Goal: Complete application form

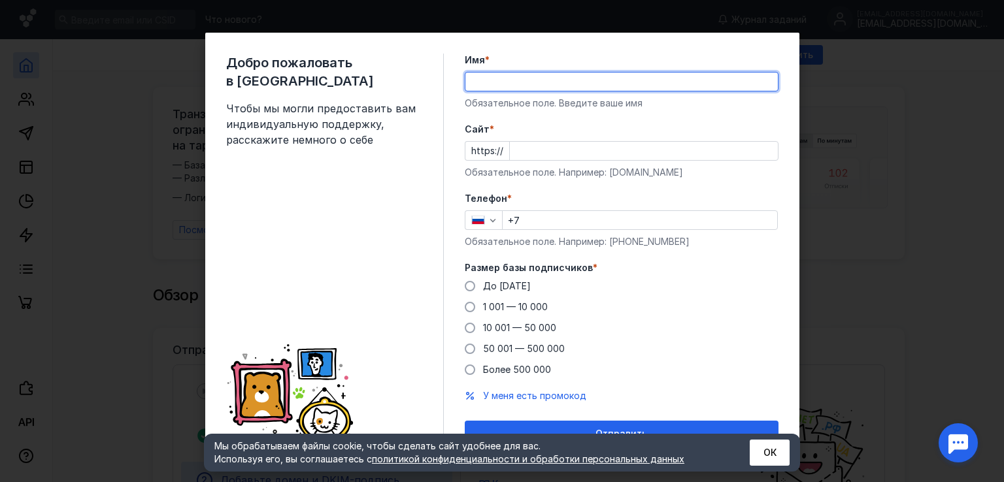
type input "[PERSON_NAME]"
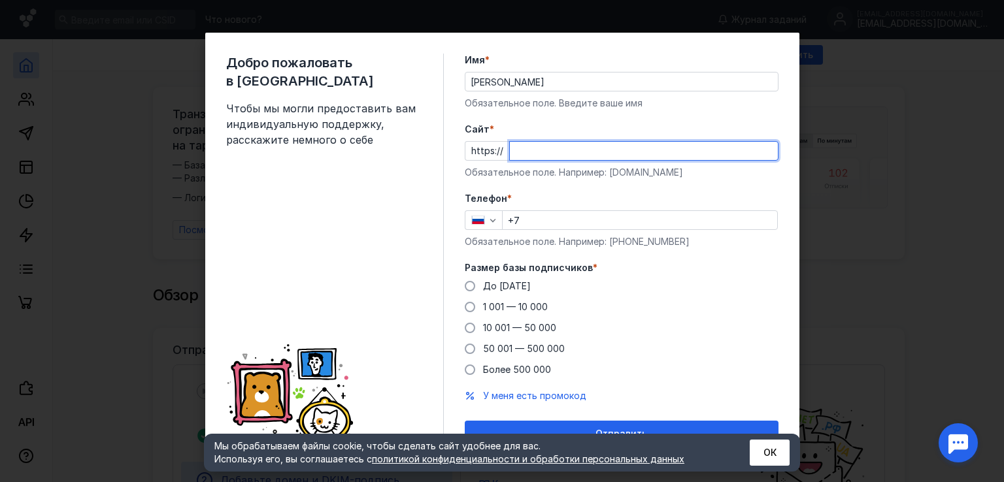
click at [520, 152] on input "Cайт *" at bounding box center [644, 151] width 268 height 18
type input "[DOMAIN_NAME]"
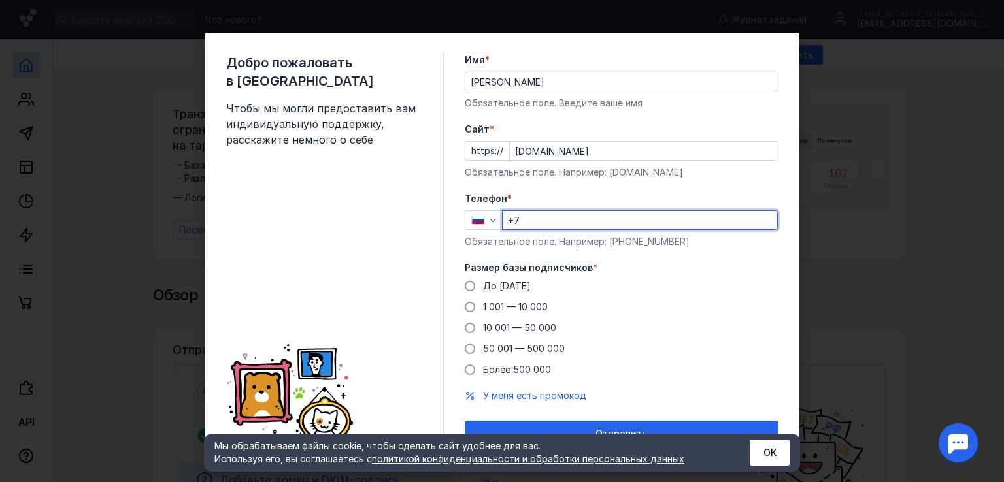
click at [553, 220] on input "+7" at bounding box center [639, 220] width 274 height 18
type input "[PHONE_NUMBER]"
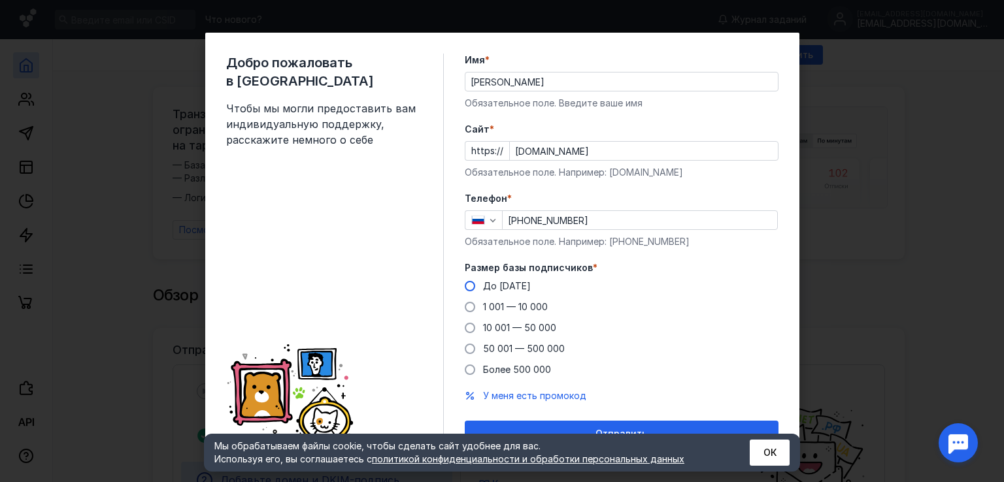
click at [470, 288] on label "До [DATE]" at bounding box center [498, 286] width 66 height 13
click at [0, 0] on input "До [DATE]" at bounding box center [0, 0] width 0 height 0
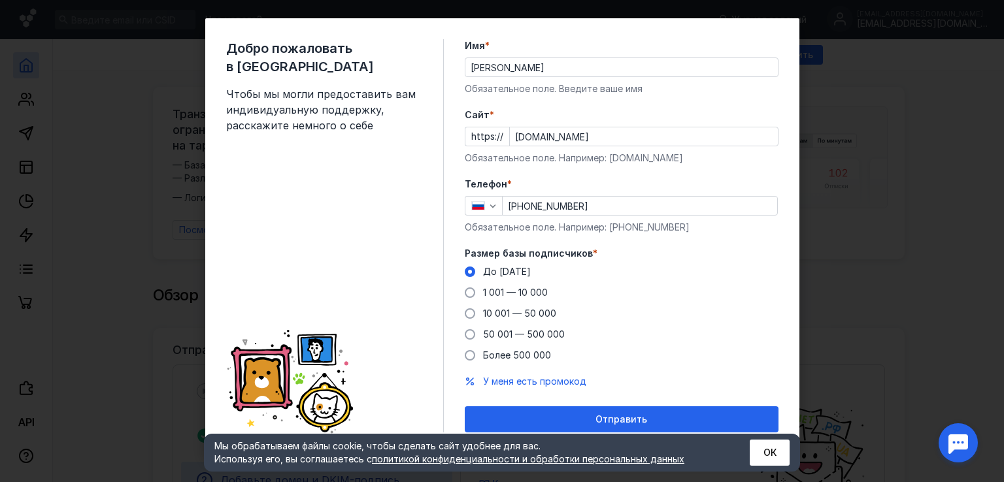
scroll to position [18, 0]
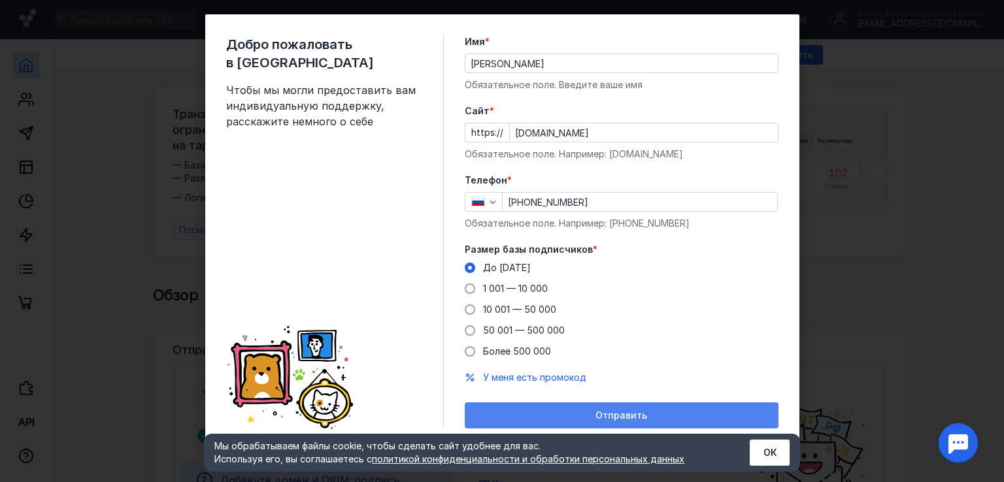
click at [622, 416] on span "Отправить" at bounding box center [621, 415] width 52 height 11
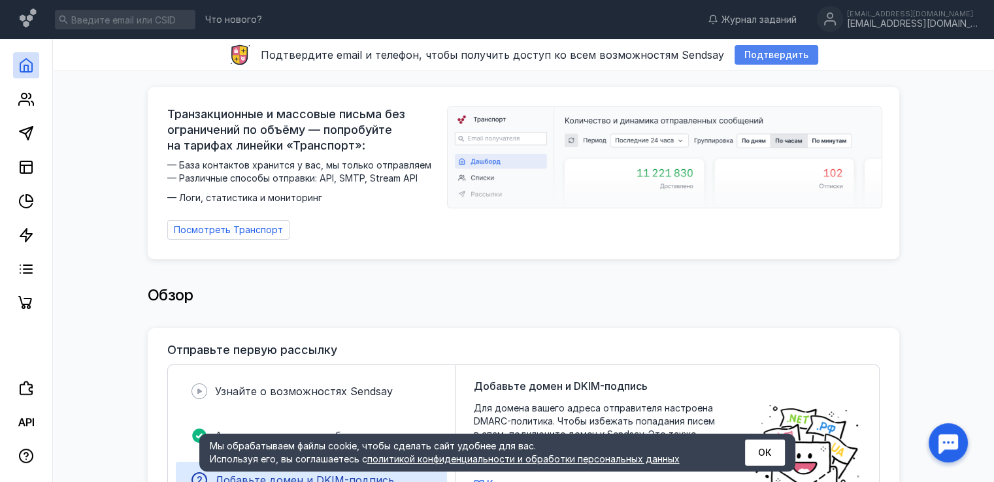
click at [744, 52] on span "Подтвердить" at bounding box center [776, 55] width 64 height 11
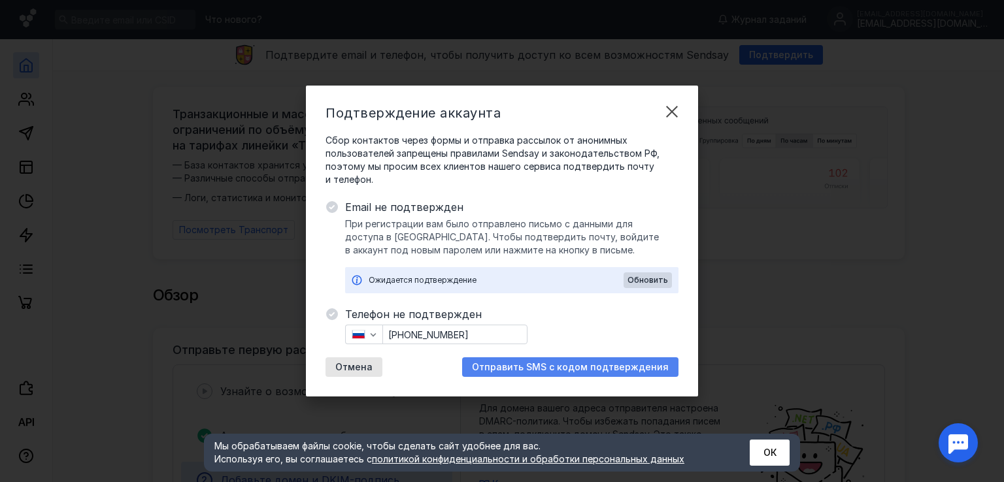
click at [523, 365] on span "Отправить SMS с кодом подтверждения" at bounding box center [570, 367] width 197 height 11
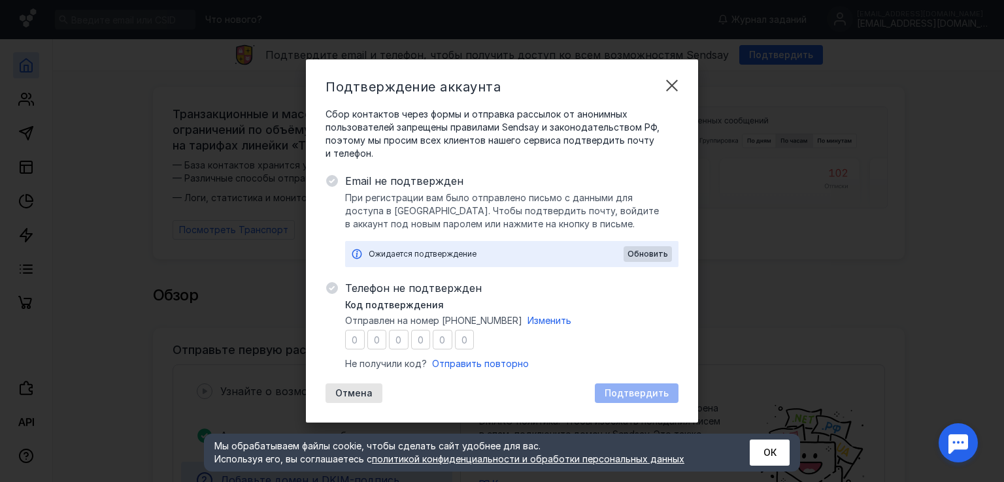
type input "6"
type input "8"
type input "5"
type input "9"
type input "5"
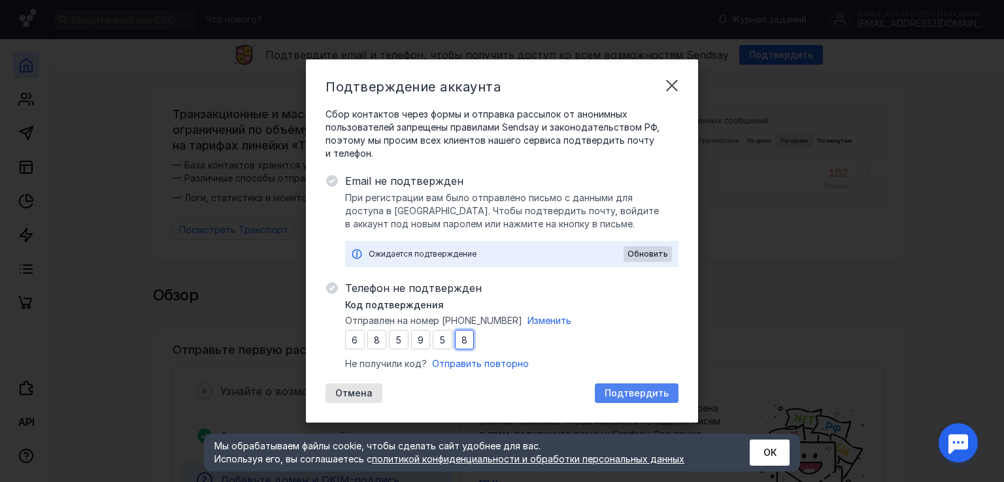
type input "8"
click at [625, 391] on span "Подтвердить" at bounding box center [636, 393] width 64 height 11
